Goal: Contribute content

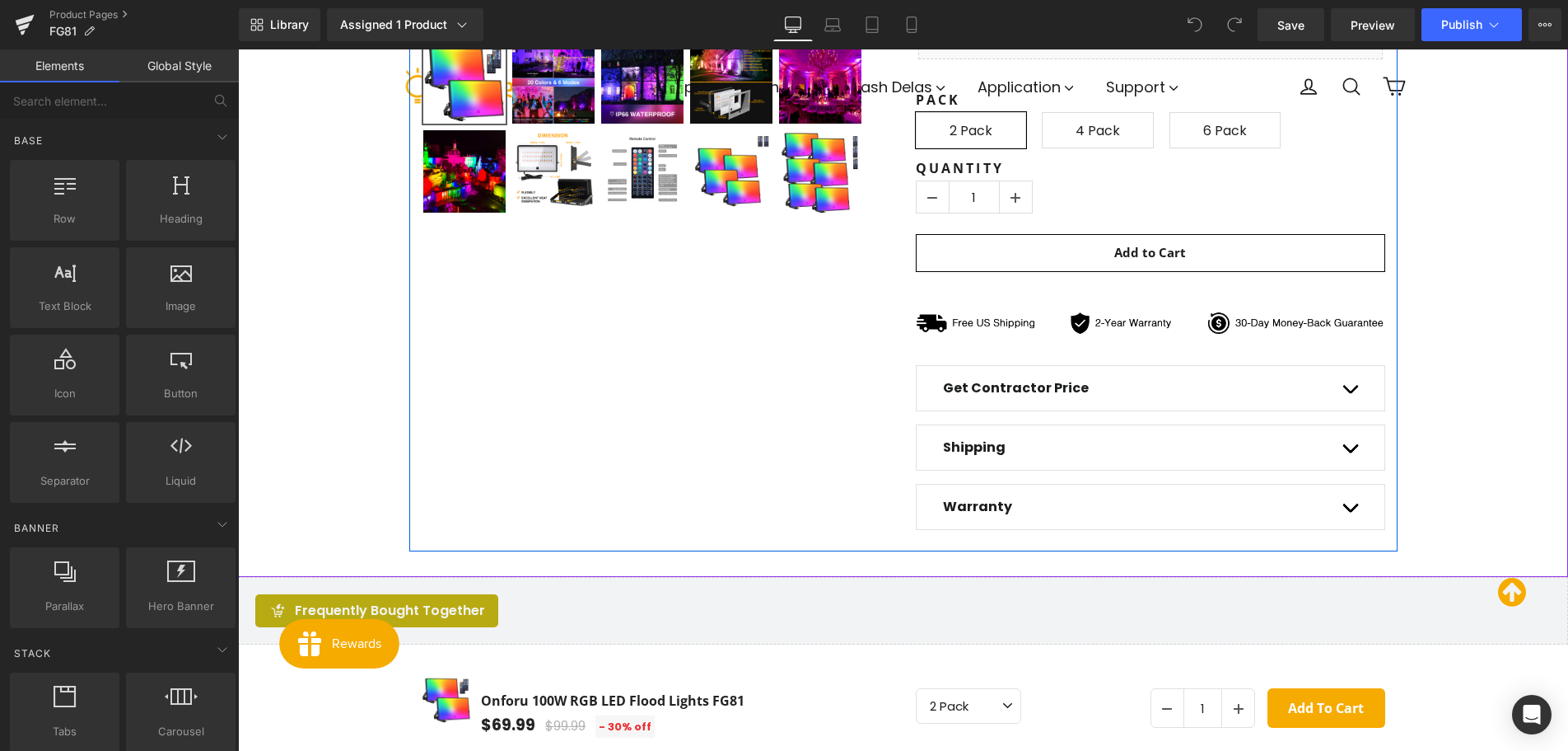
scroll to position [906, 0]
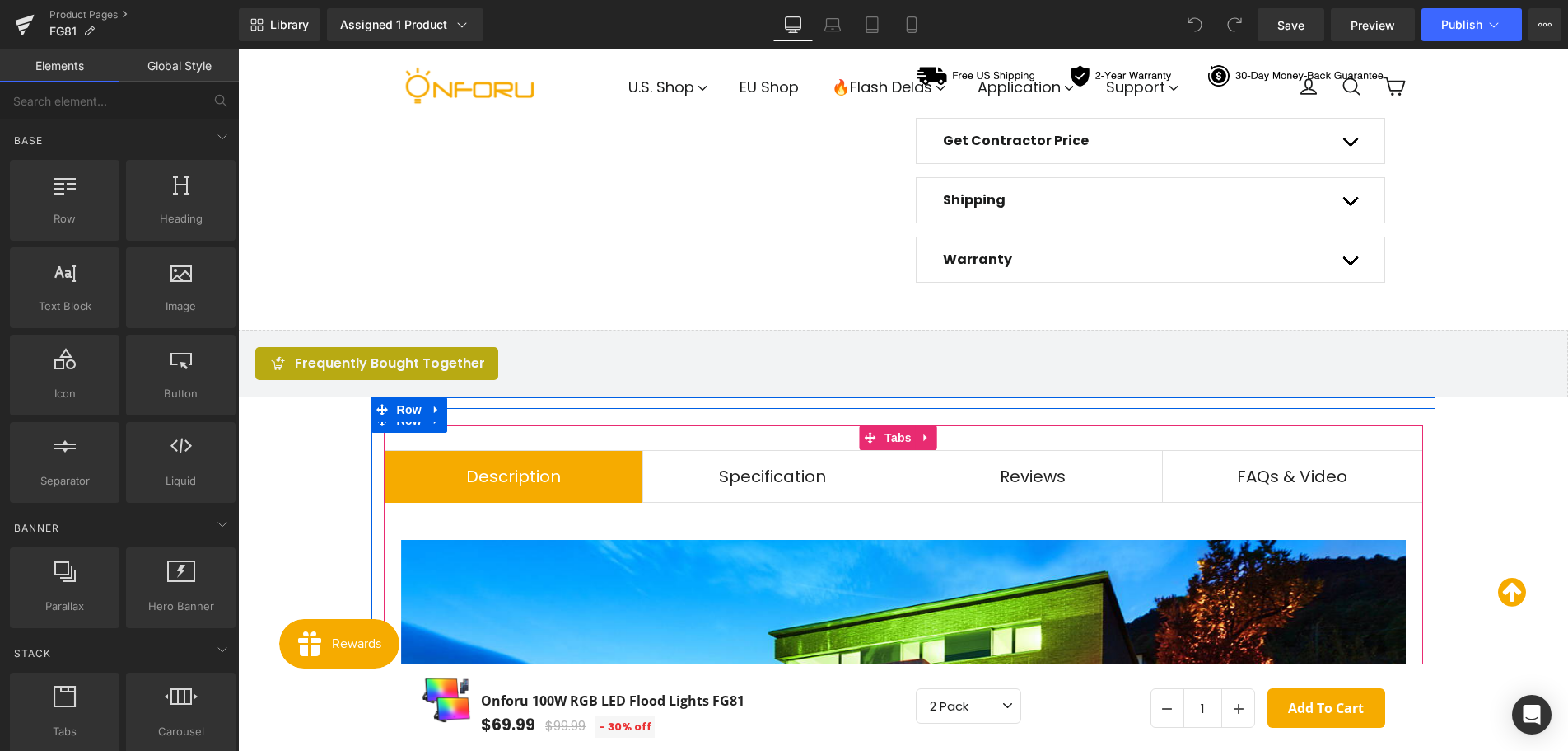
click at [882, 496] on span "Specification Text Block" at bounding box center [773, 476] width 260 height 51
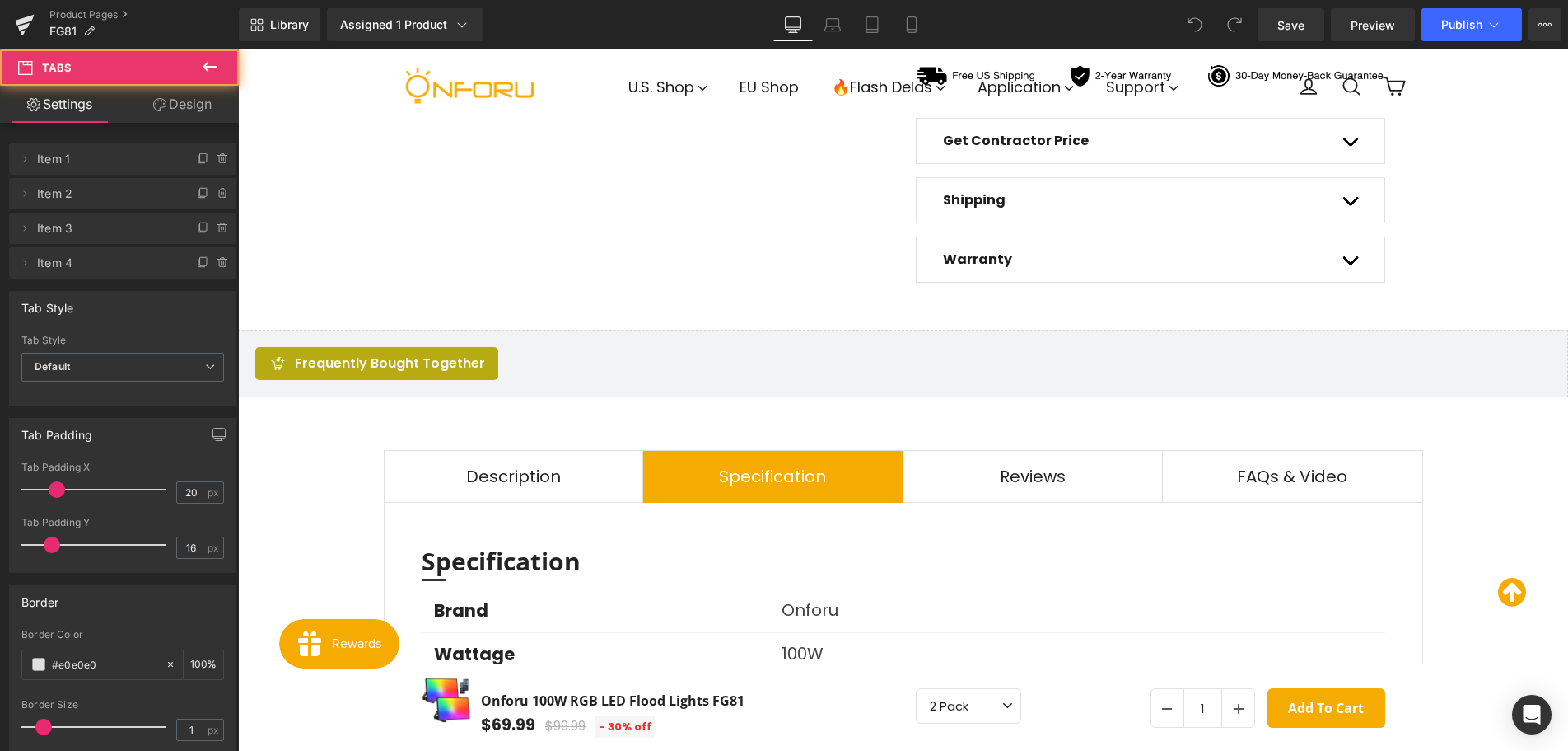
scroll to position [1648, 0]
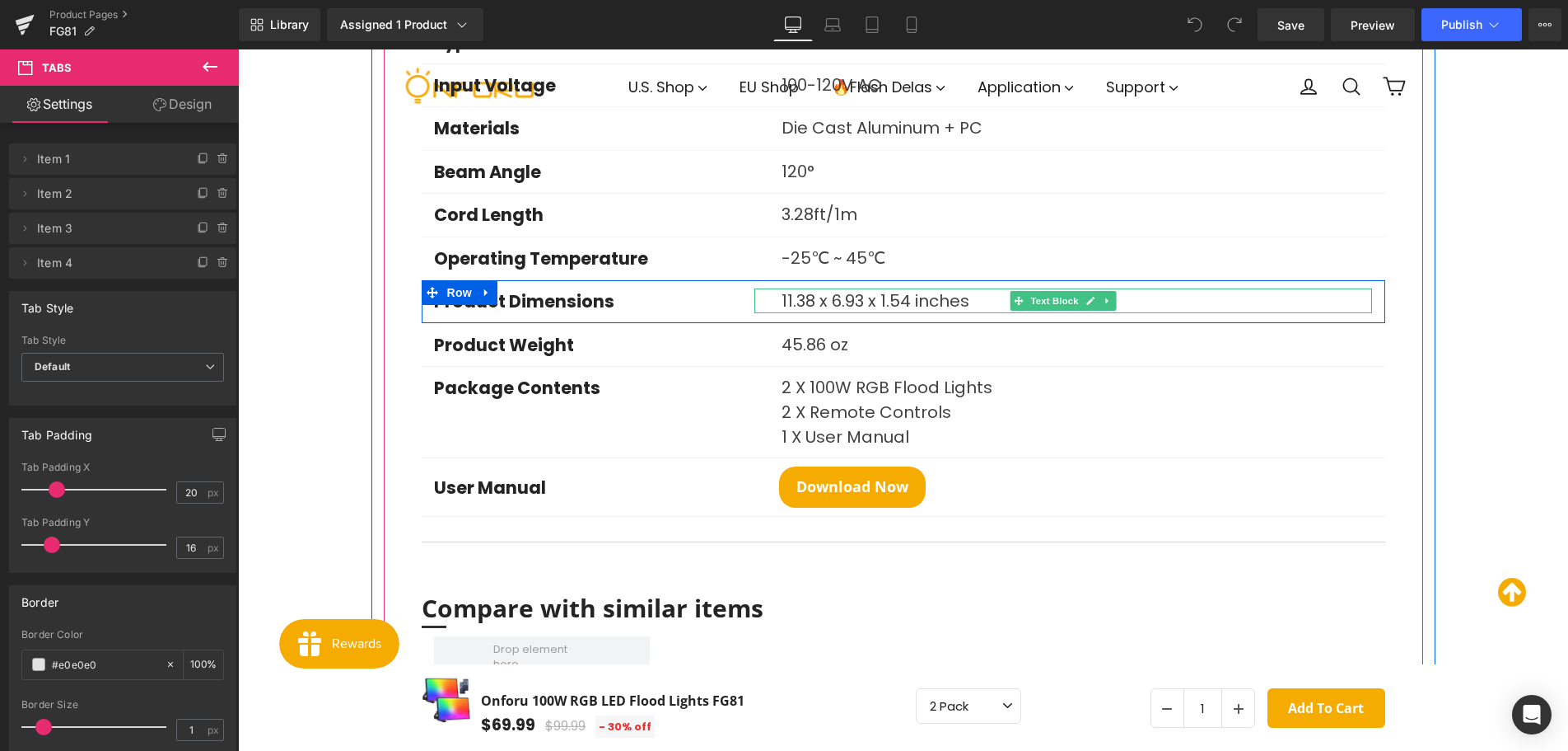
click at [831, 303] on p "11.38 x 6.93 x 1.54 inches" at bounding box center [1077, 300] width 591 height 24
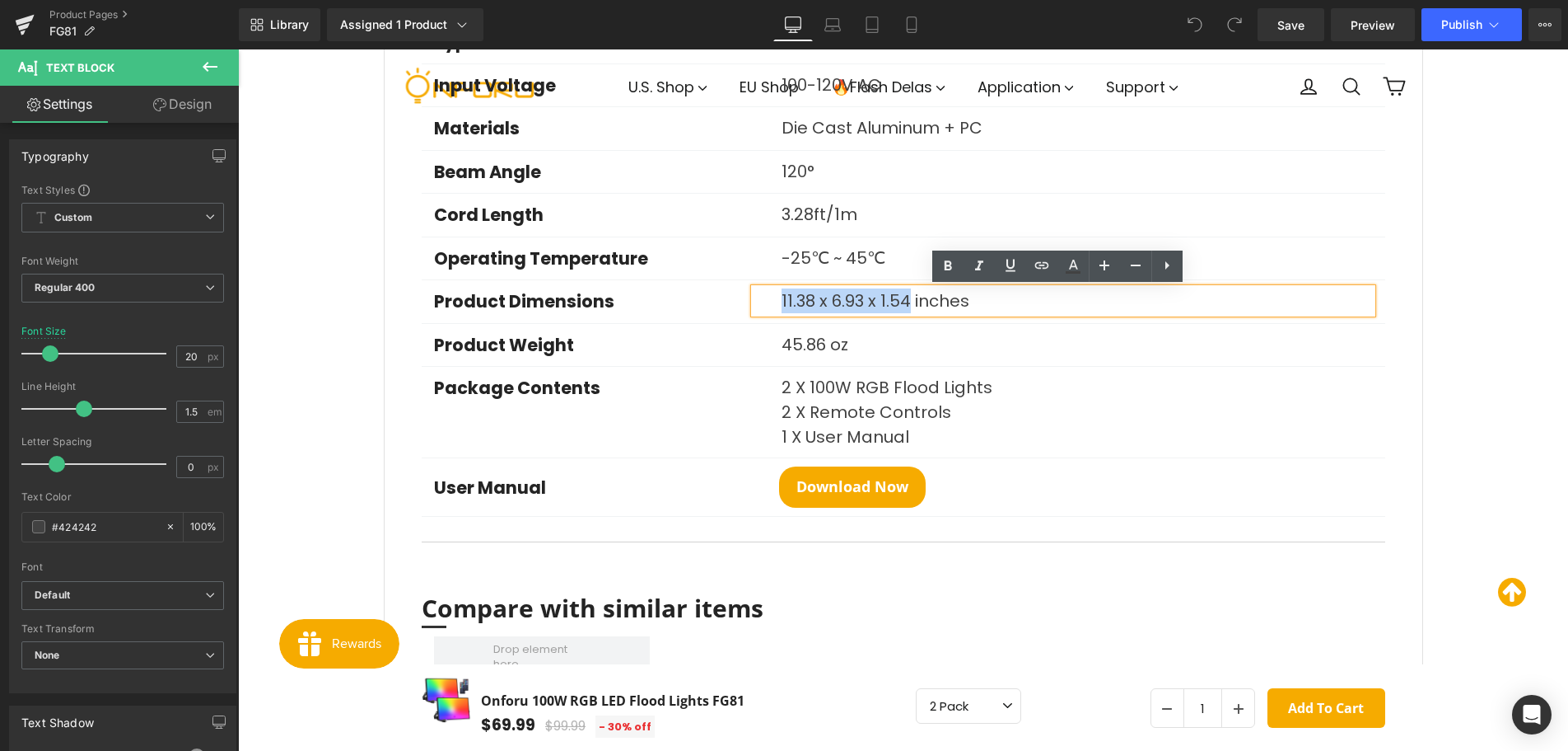
drag, startPoint x: 905, startPoint y: 299, endPoint x: 770, endPoint y: 308, distance: 135.3
click at [771, 308] on div "11.38 x 6.93 x 1.54 inches" at bounding box center [1063, 300] width 618 height 24
paste div
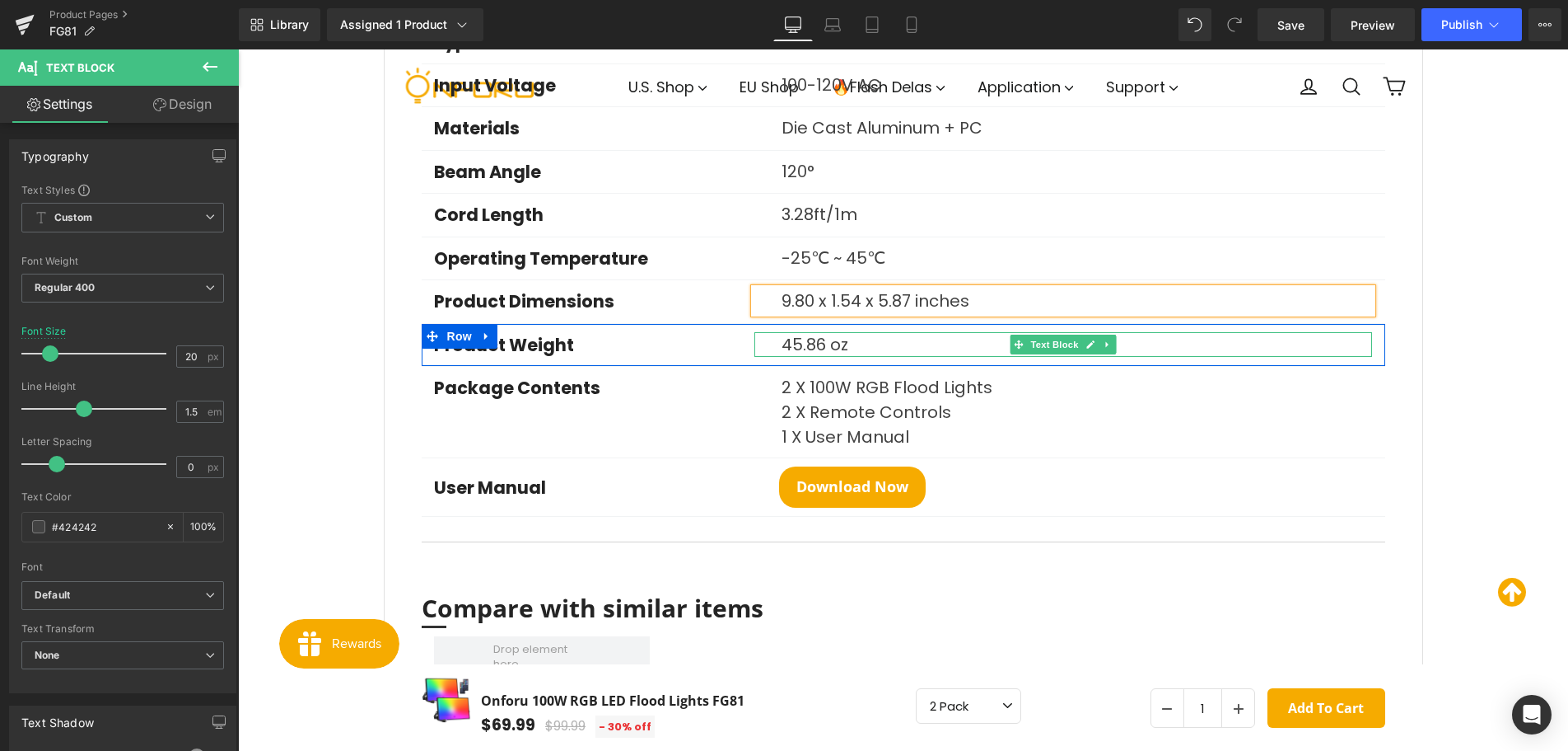
click at [798, 345] on p "45.86 oz" at bounding box center [1077, 344] width 591 height 24
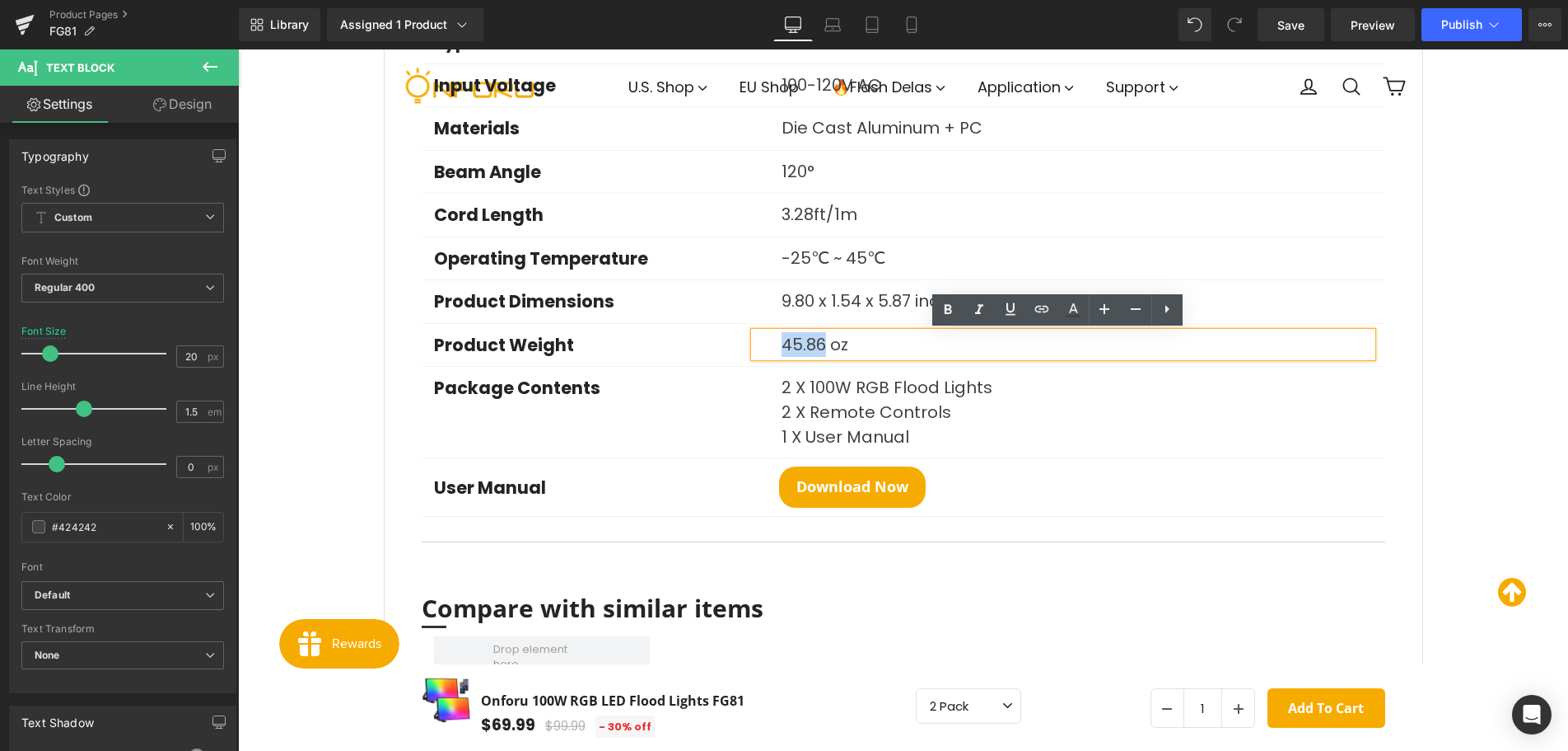
drag, startPoint x: 773, startPoint y: 348, endPoint x: 818, endPoint y: 346, distance: 45.0
click at [818, 347] on div "45.86 oz" at bounding box center [1063, 344] width 618 height 24
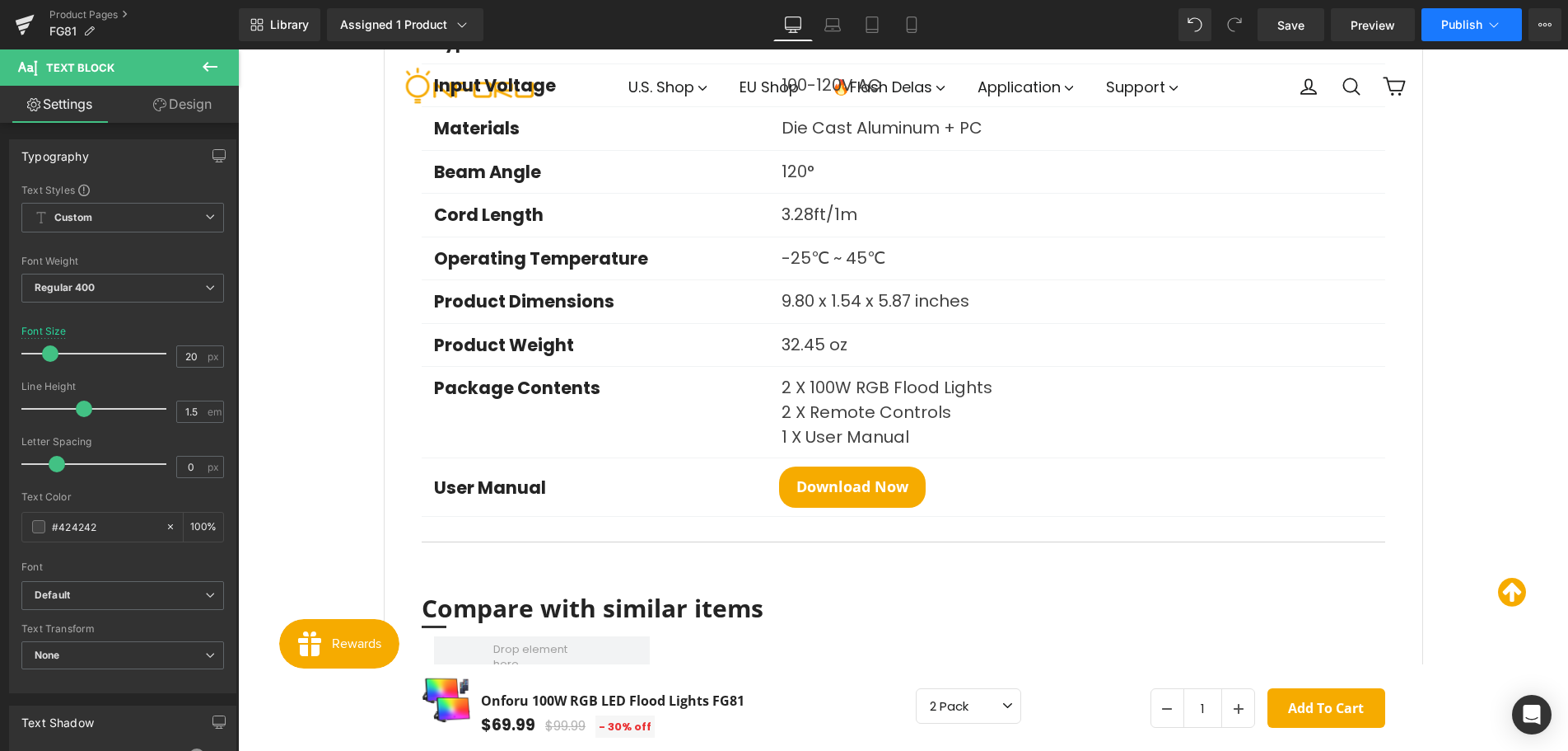
click at [1452, 36] on button "Publish" at bounding box center [1471, 24] width 101 height 33
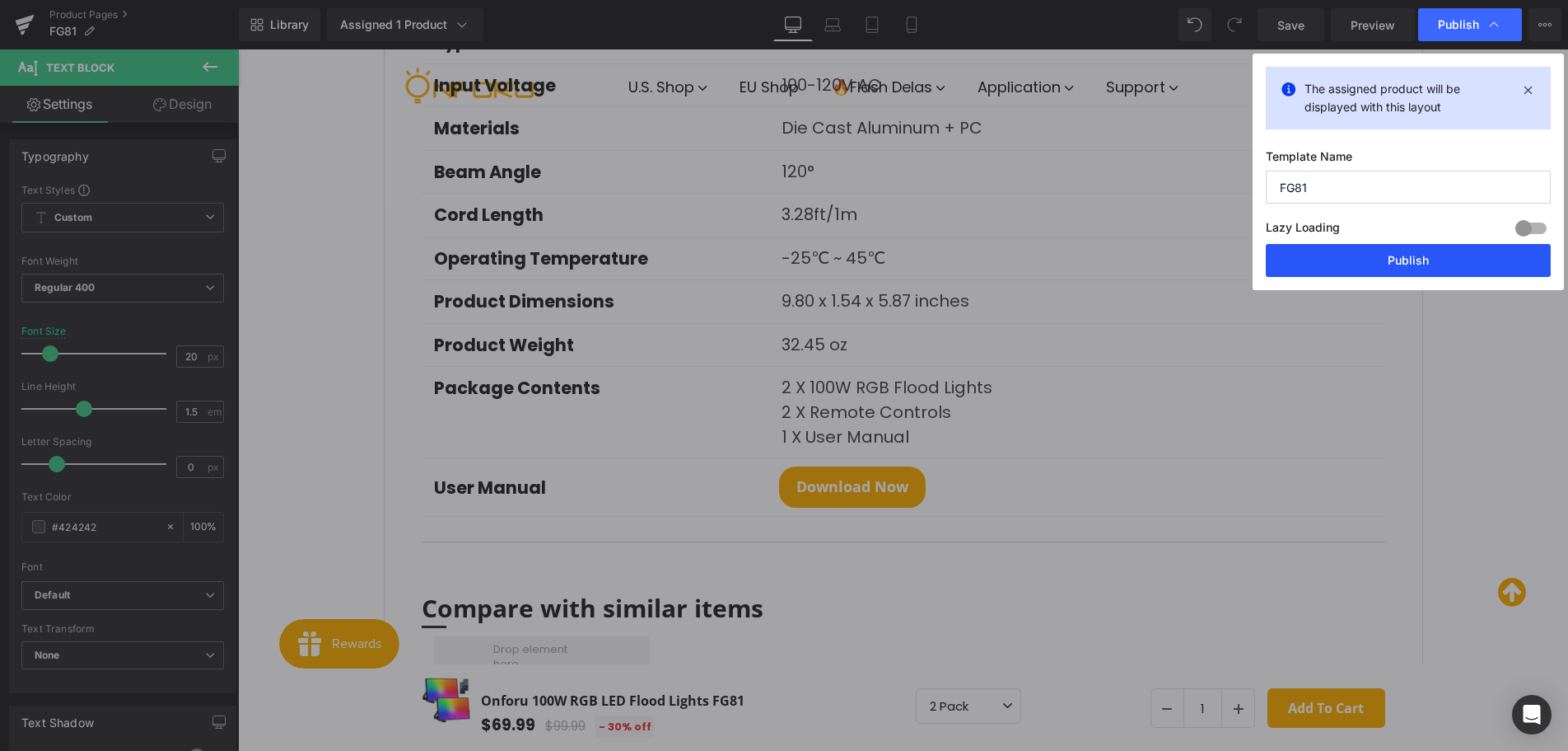
click at [1392, 268] on button "Publish" at bounding box center [1408, 260] width 285 height 33
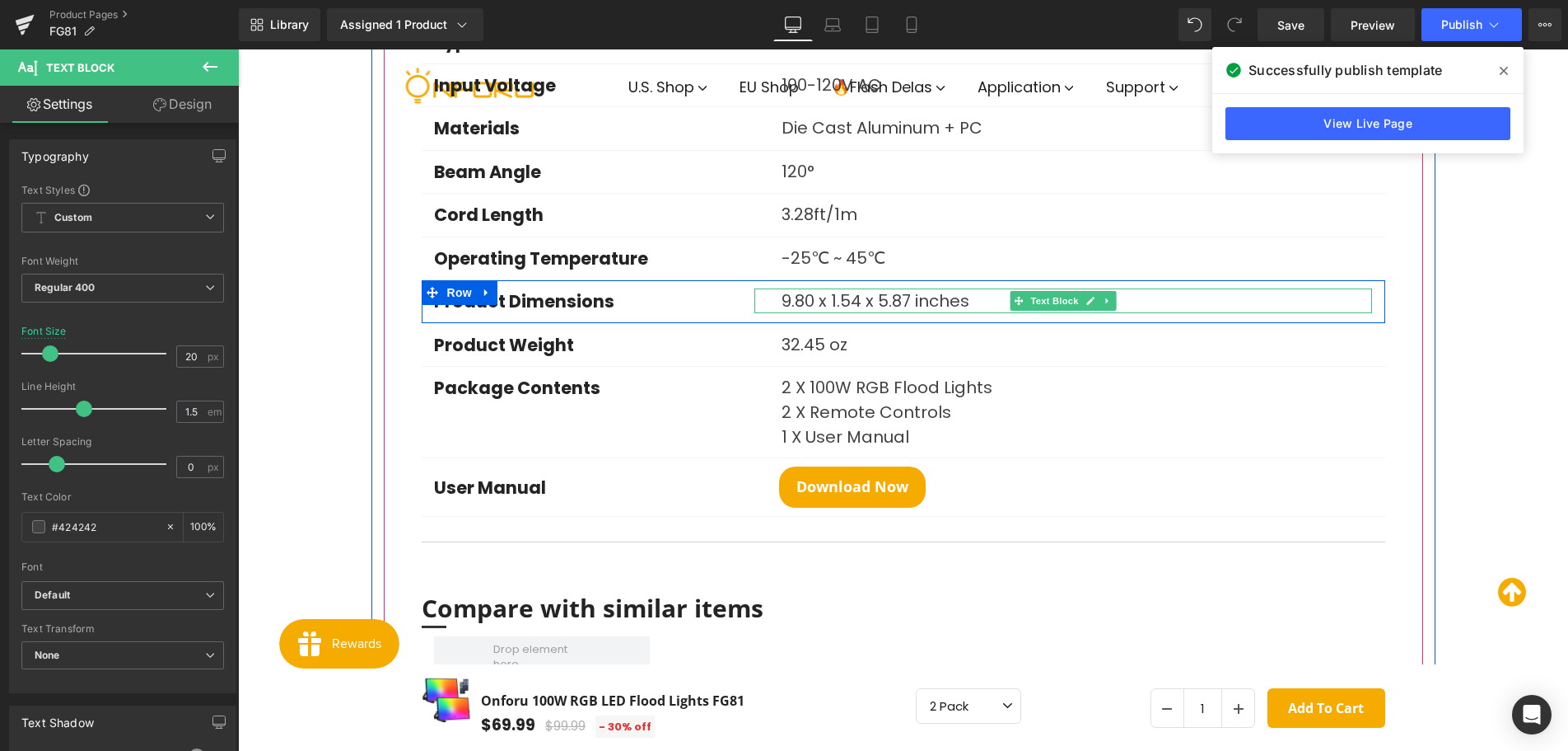
click at [818, 303] on p "9.80 x 1.54 x 5.87 inches" at bounding box center [1077, 300] width 591 height 24
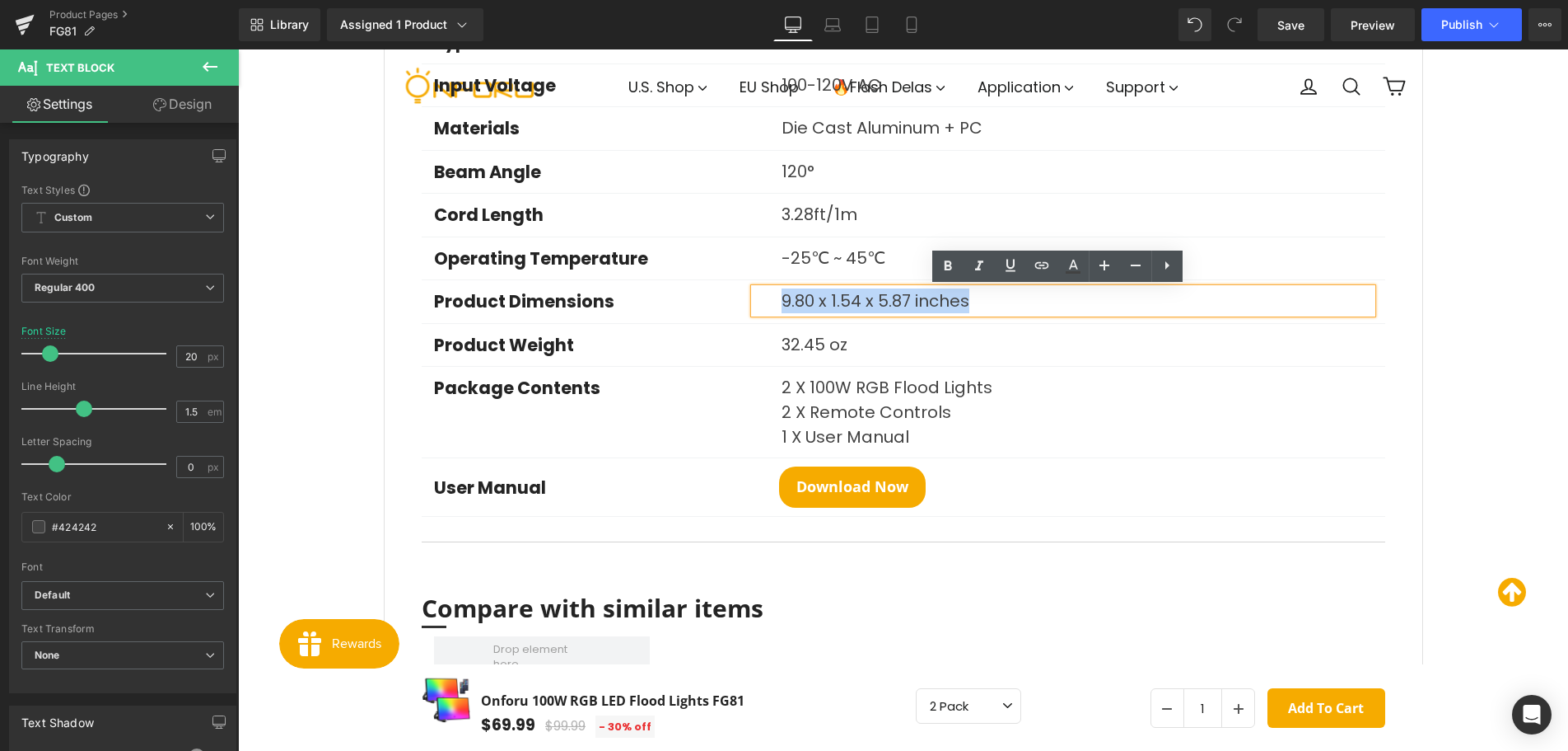
copy p "9.80 x 1.54 x 5.87 inches"
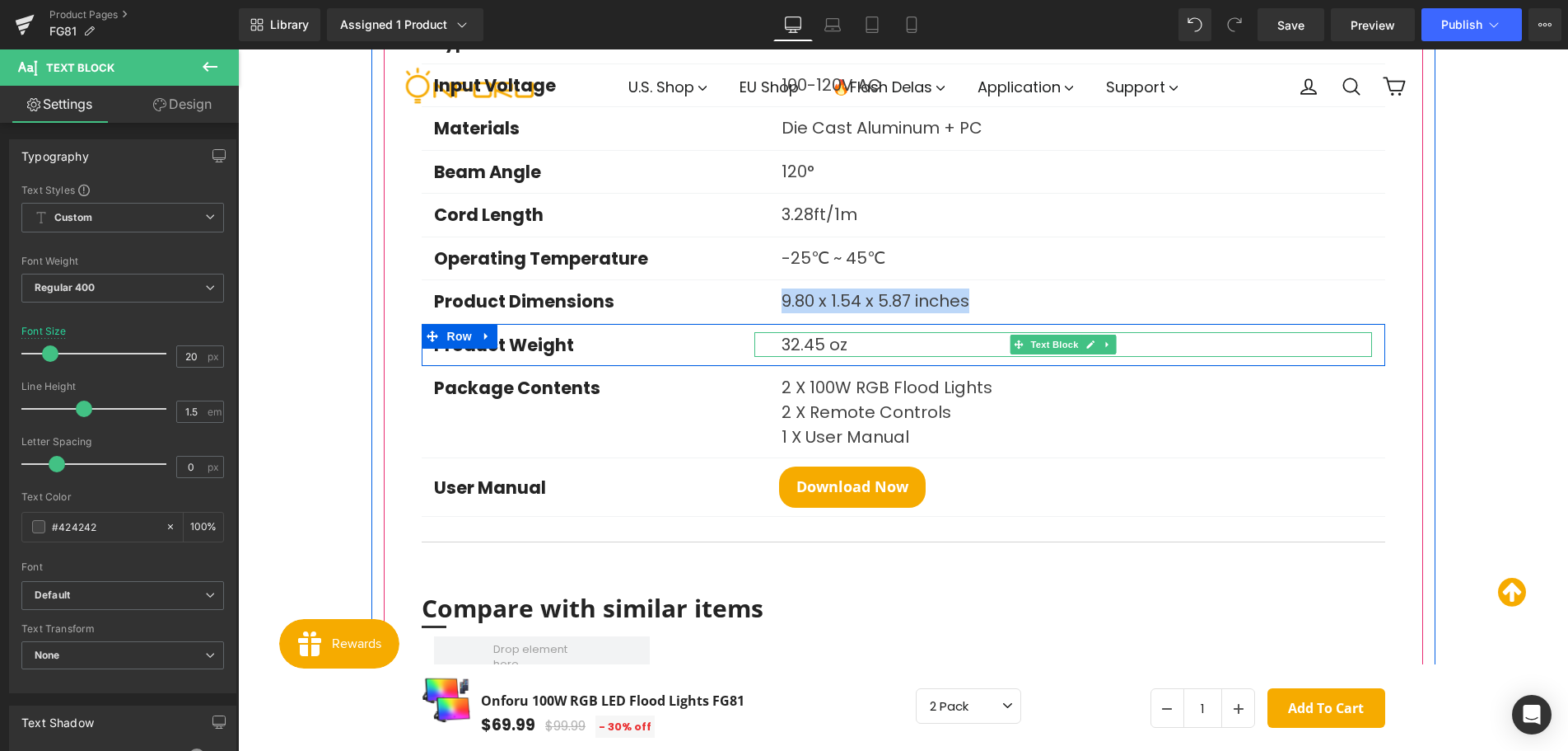
click at [812, 348] on p "32.45 oz" at bounding box center [1077, 344] width 591 height 24
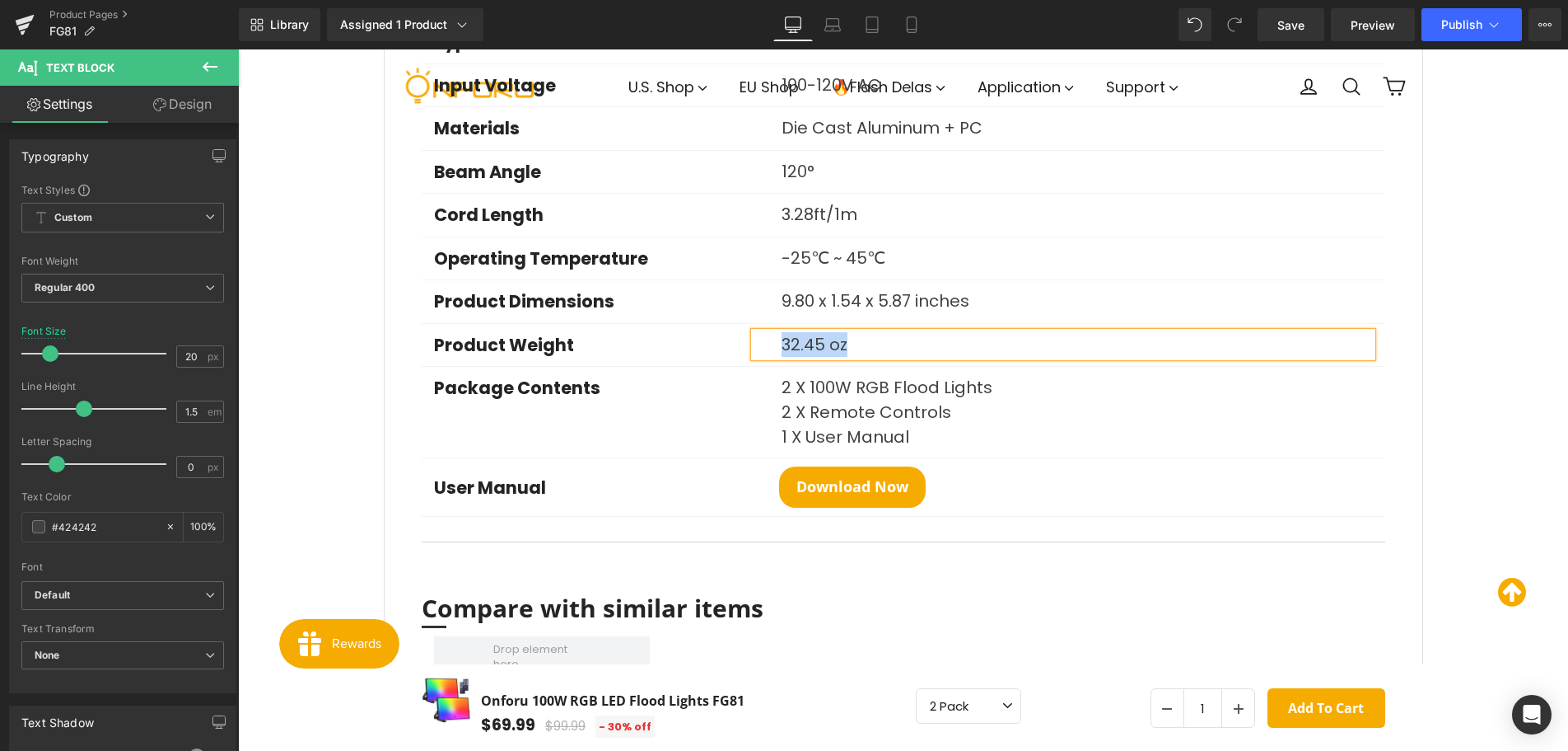
copy p "32.45 oz"
